Goal: Check status

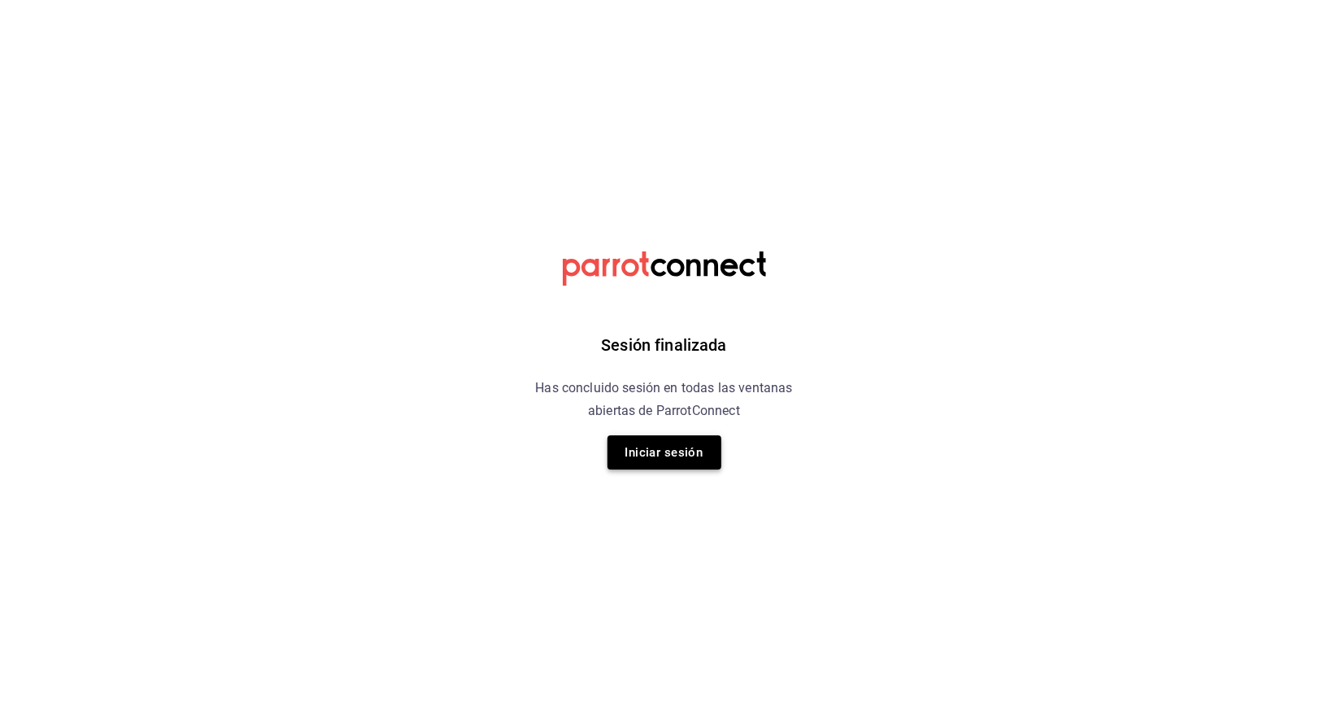
click at [662, 435] on button "Iniciar sesión" at bounding box center [665, 452] width 114 height 34
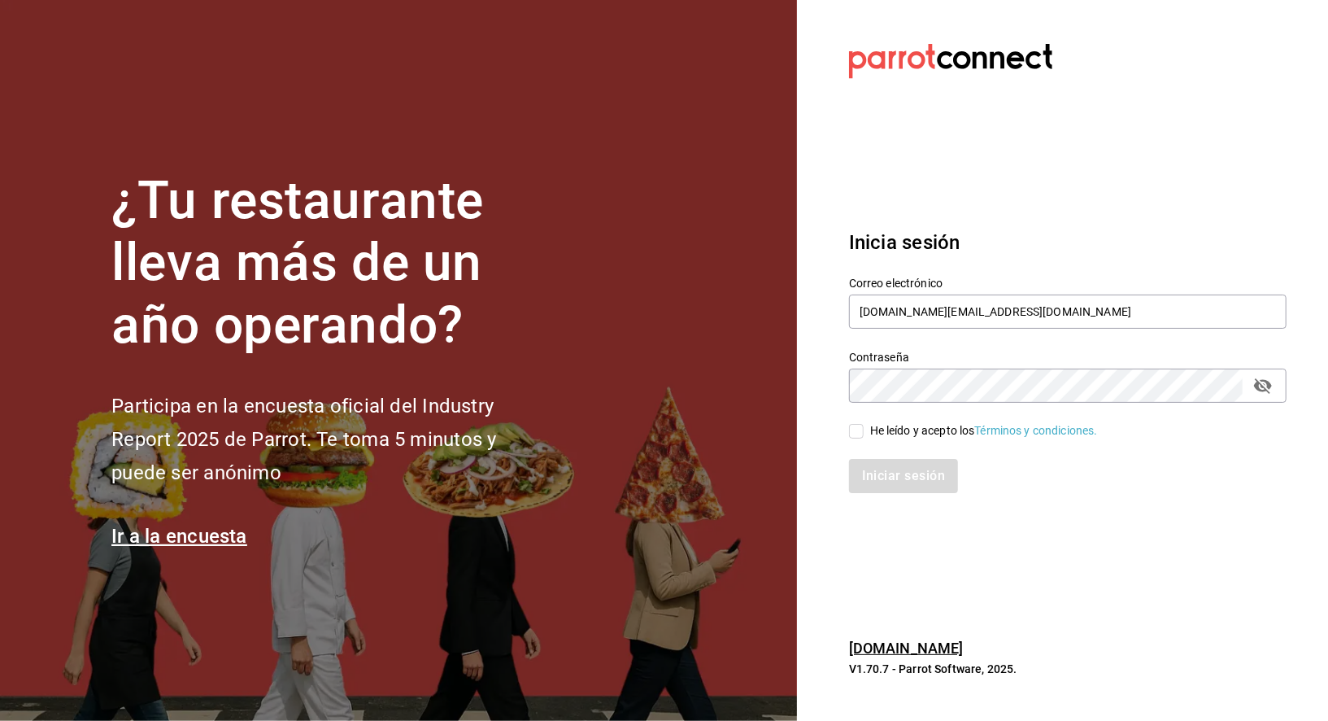
click at [862, 430] on input "He leído y acepto los Términos y condiciones." at bounding box center [856, 431] width 15 height 15
checkbox input "true"
click at [887, 485] on button "Iniciar sesión" at bounding box center [904, 476] width 111 height 34
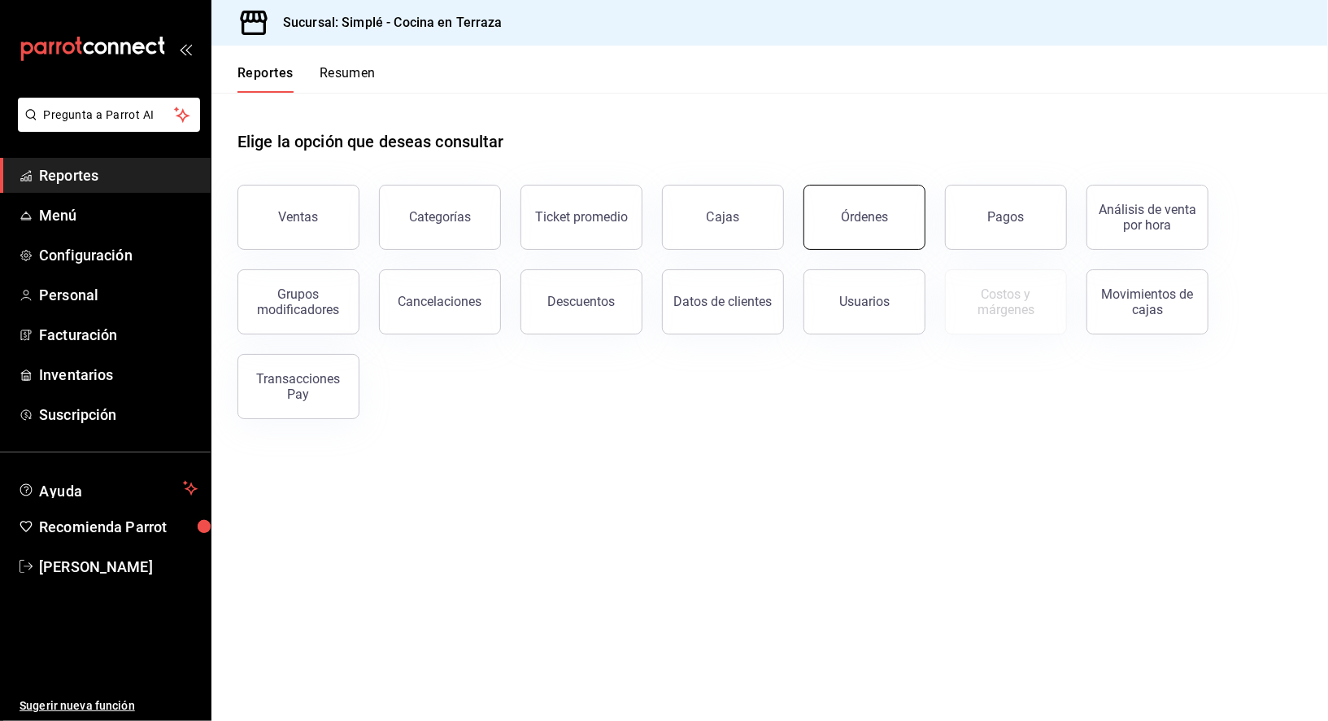
click at [831, 226] on button "Órdenes" at bounding box center [865, 217] width 122 height 65
